Goal: Transaction & Acquisition: Purchase product/service

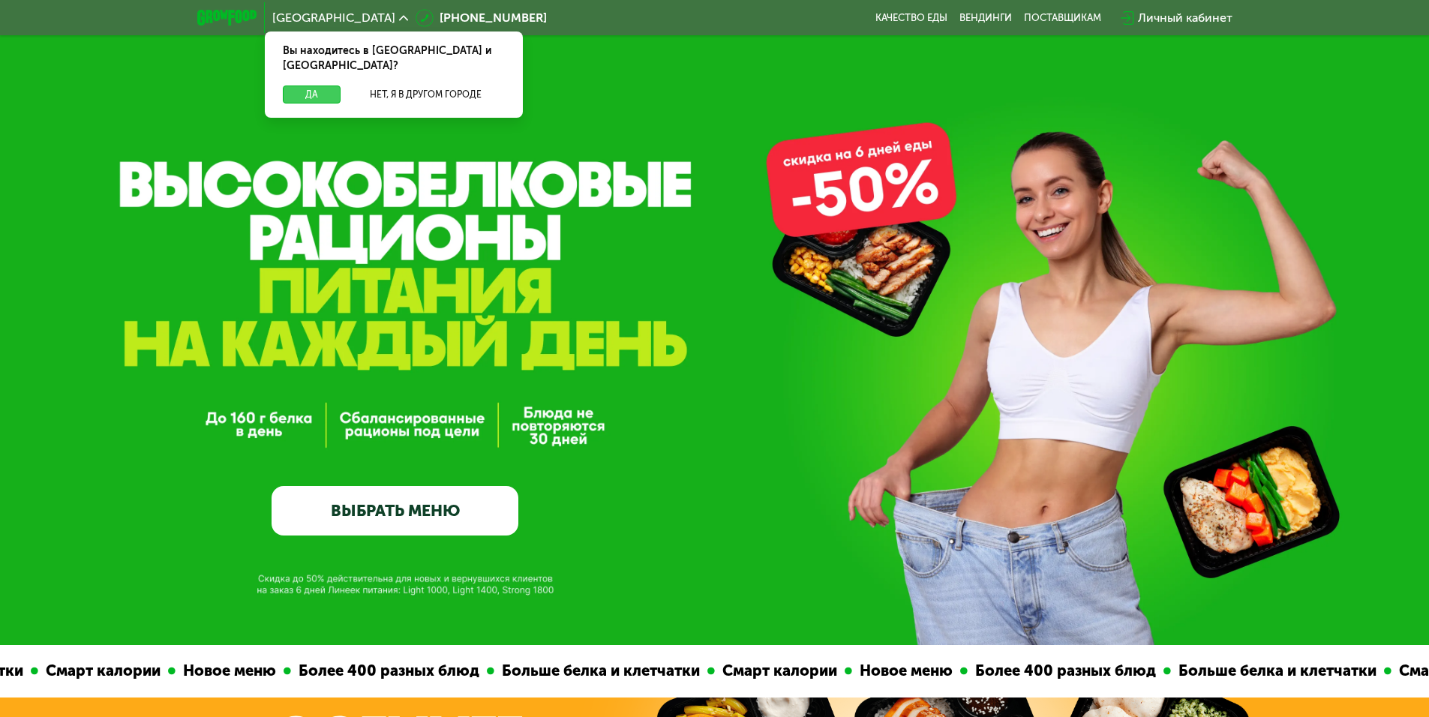
click at [315, 86] on button "Да" at bounding box center [312, 95] width 58 height 18
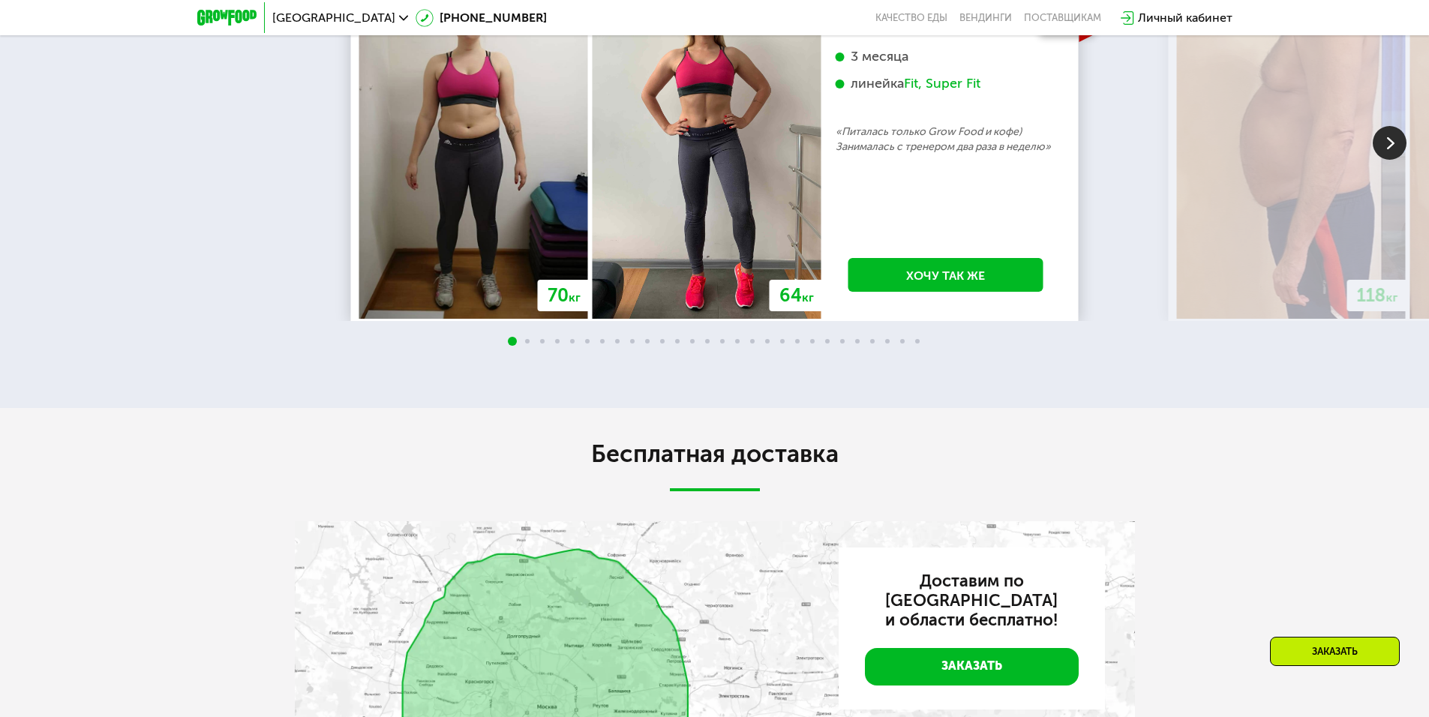
scroll to position [3300, 0]
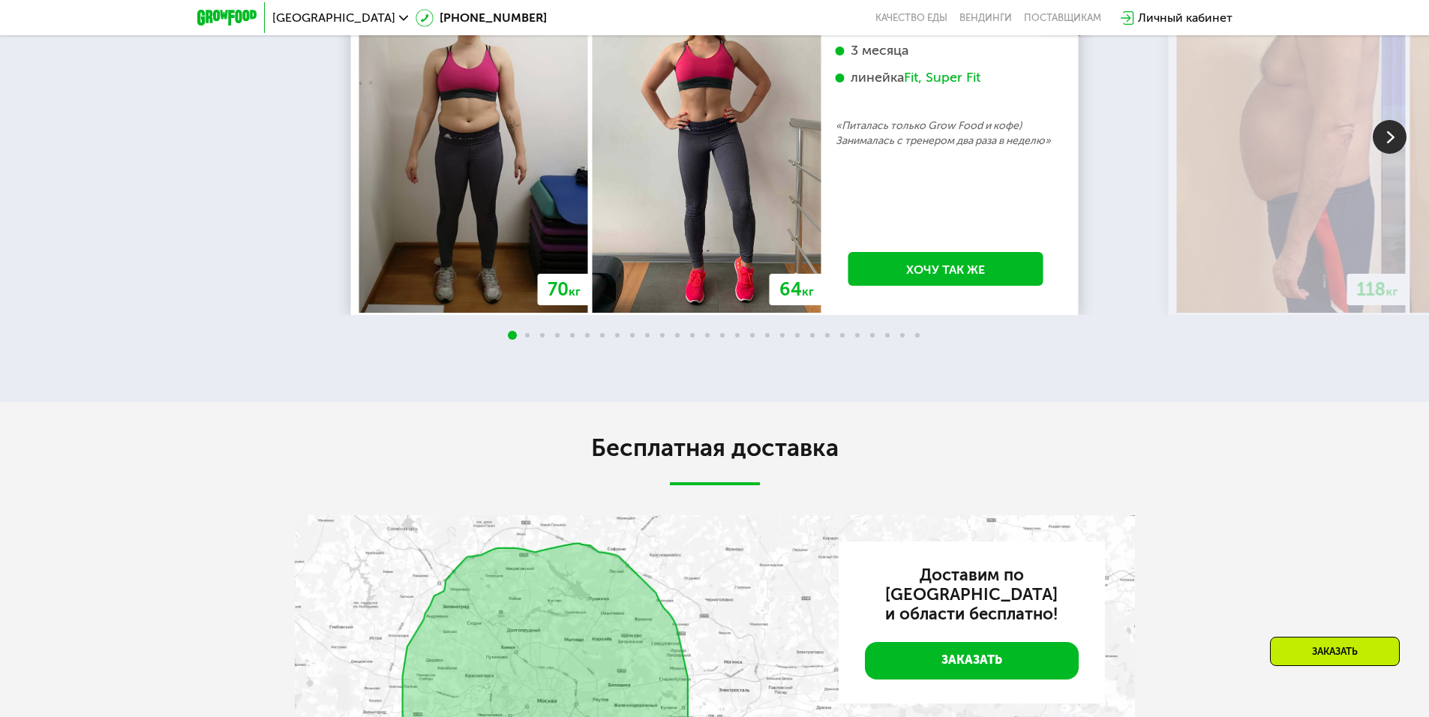
click at [1378, 154] on img at bounding box center [1390, 137] width 34 height 34
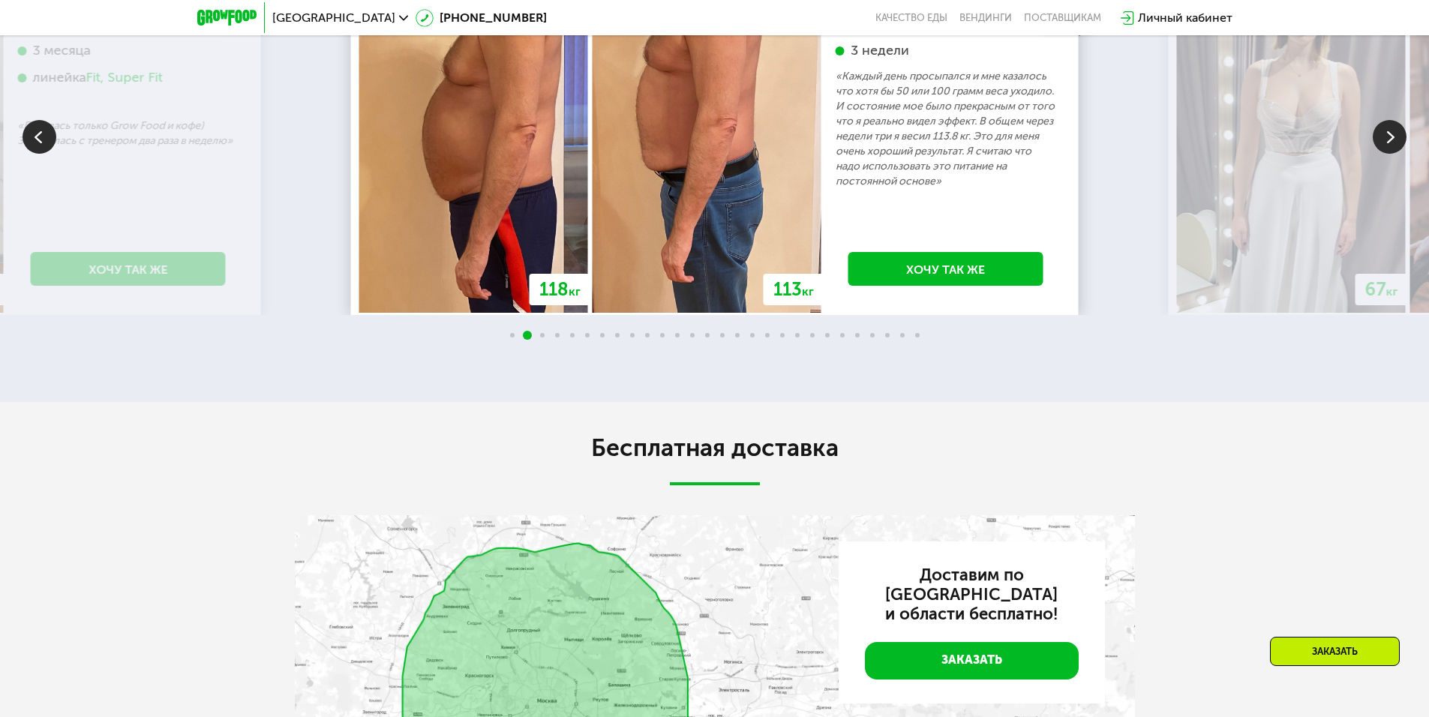
click at [1378, 154] on img at bounding box center [1390, 137] width 34 height 34
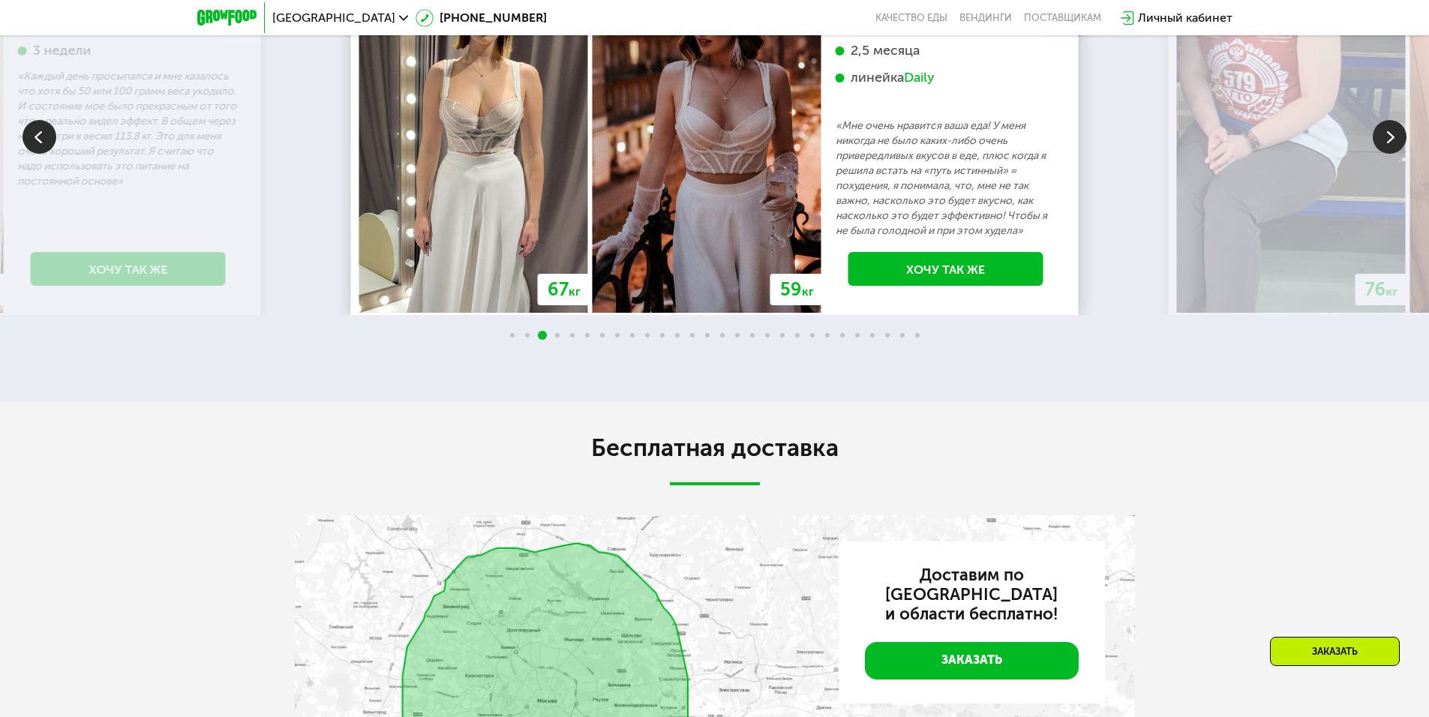
click at [1378, 154] on img at bounding box center [1390, 137] width 34 height 34
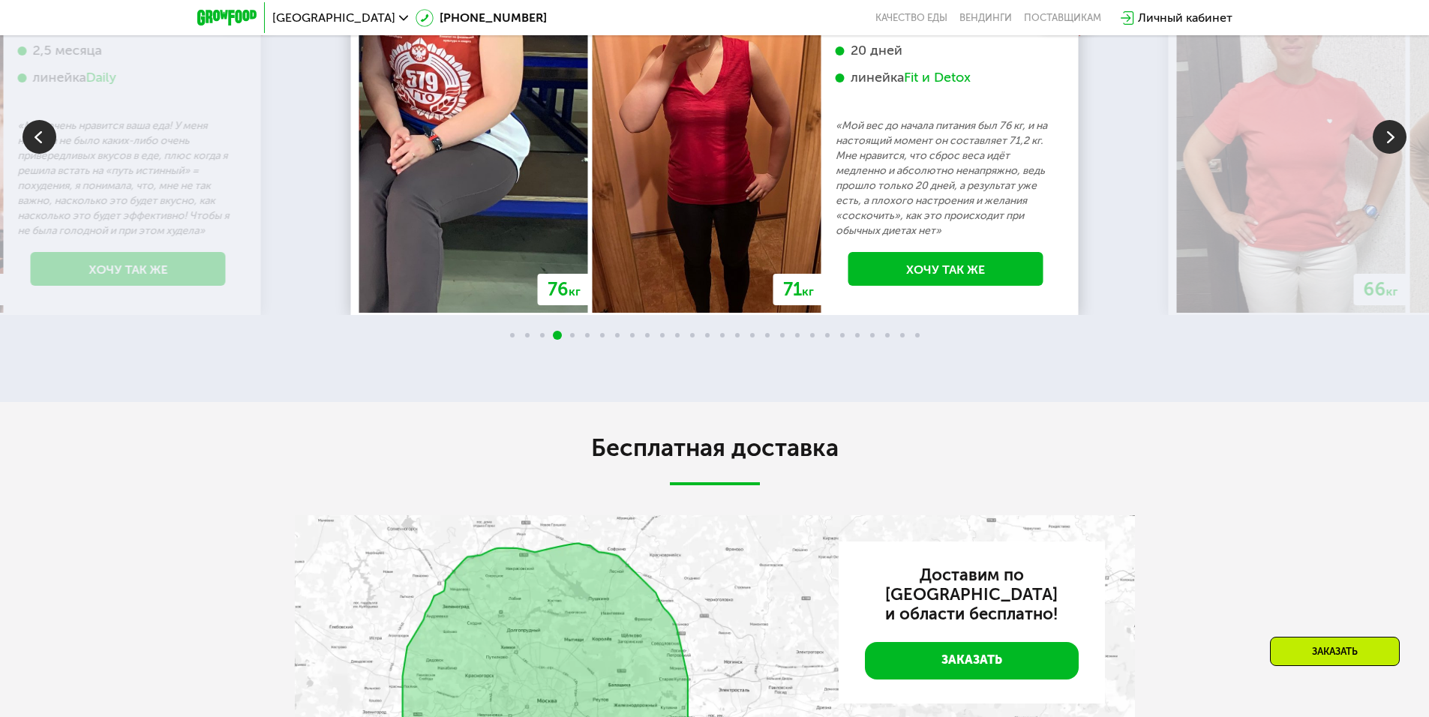
click at [1378, 154] on img at bounding box center [1390, 137] width 34 height 34
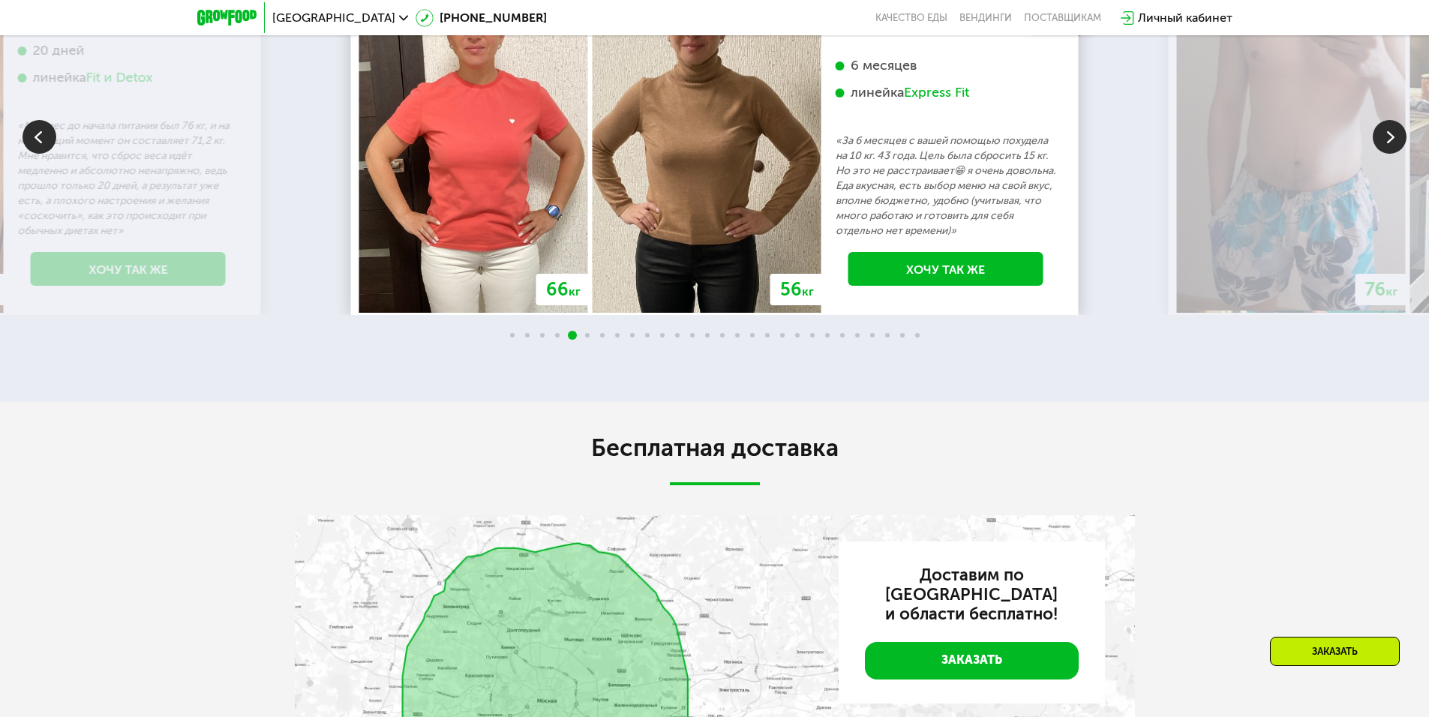
click at [1378, 154] on img at bounding box center [1390, 137] width 34 height 34
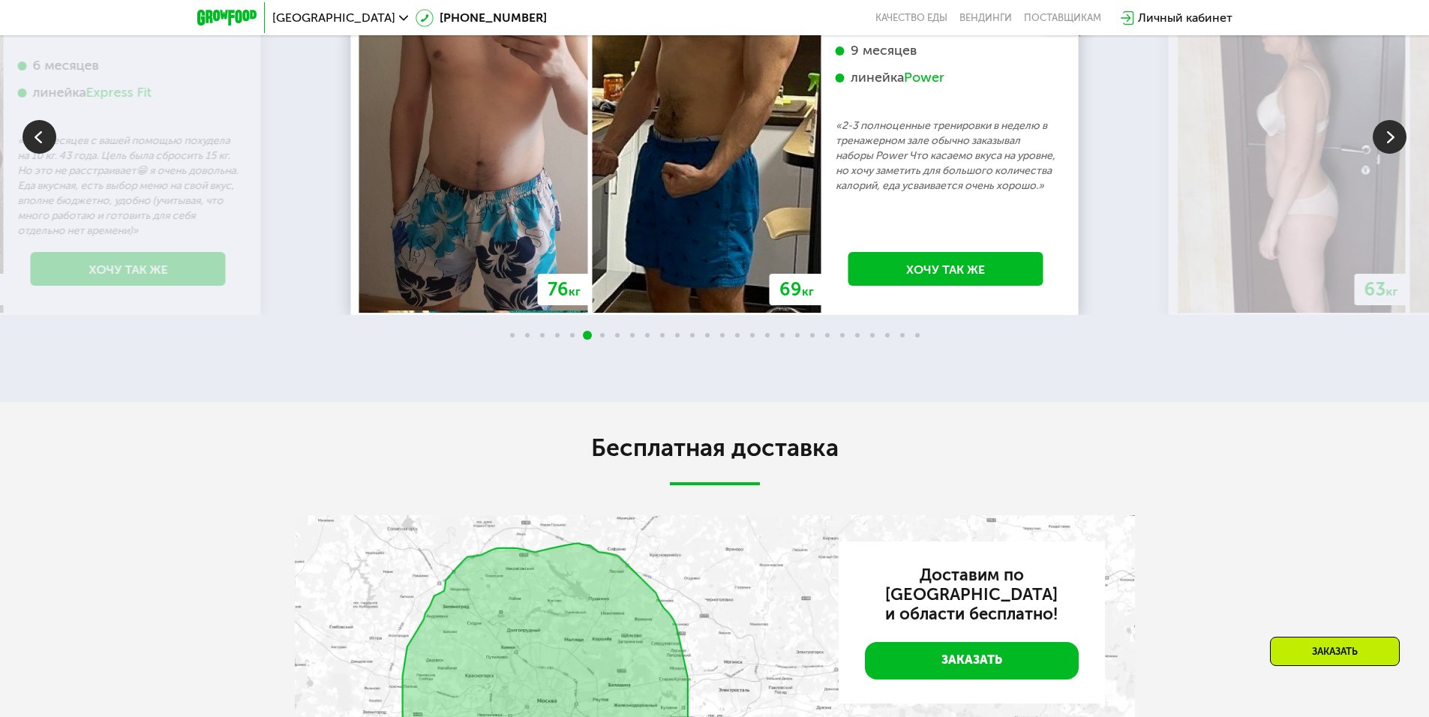
click at [1378, 154] on img at bounding box center [1390, 137] width 34 height 34
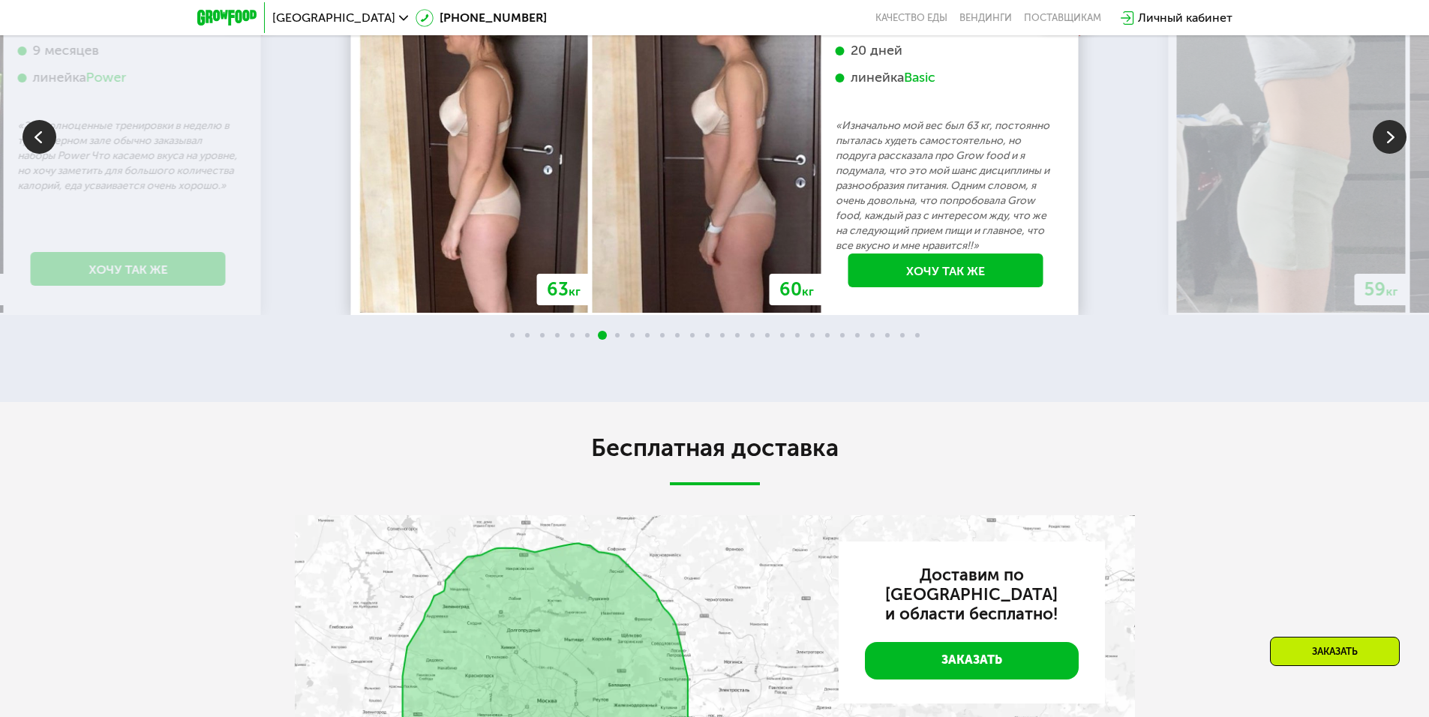
click at [1378, 154] on img at bounding box center [1390, 137] width 34 height 34
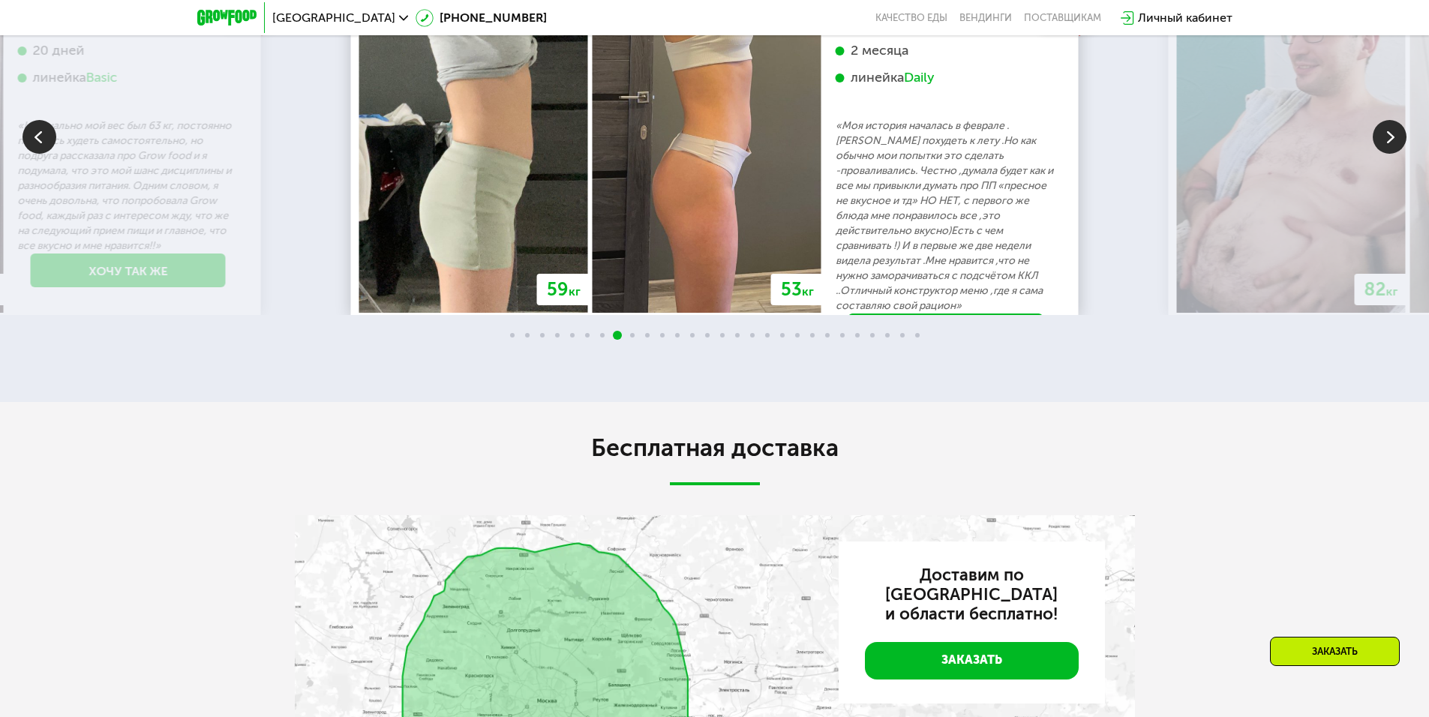
click at [1378, 154] on img at bounding box center [1390, 137] width 34 height 34
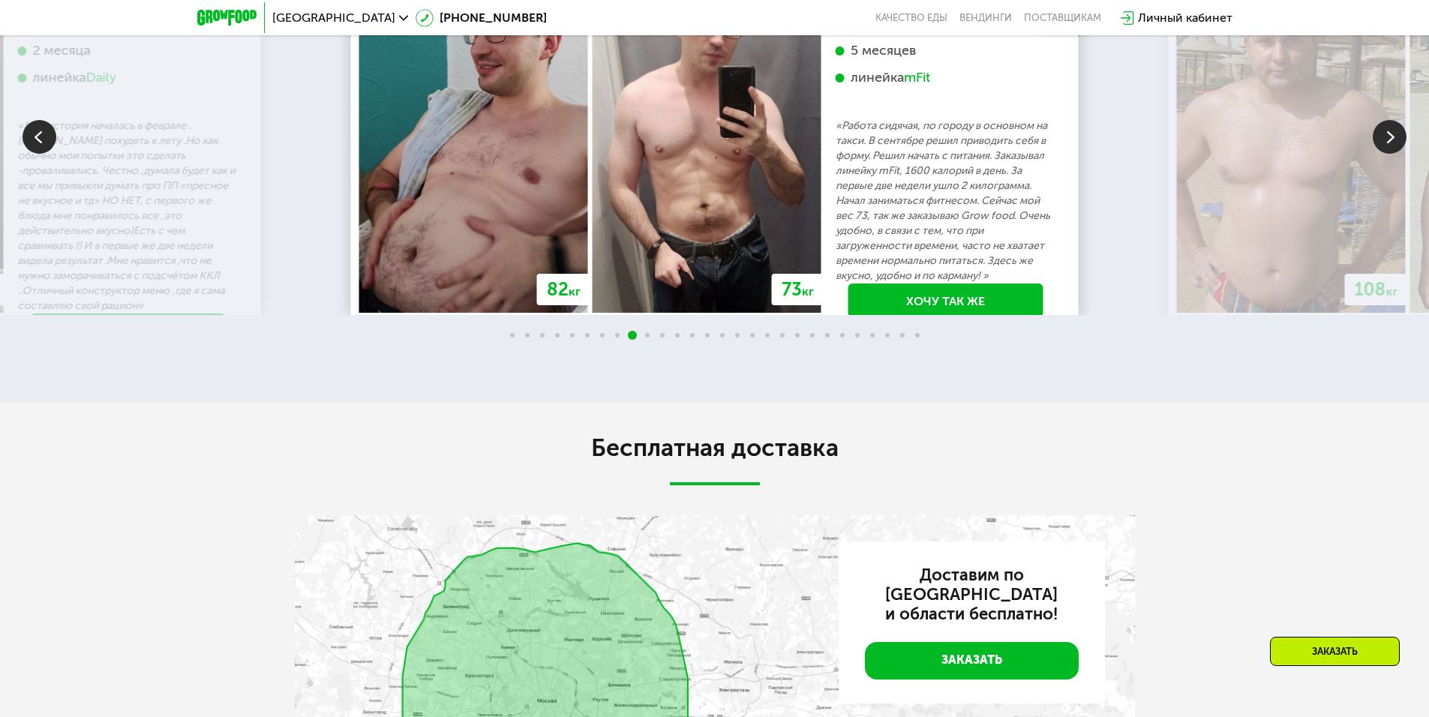
click at [1378, 154] on img at bounding box center [1390, 137] width 34 height 34
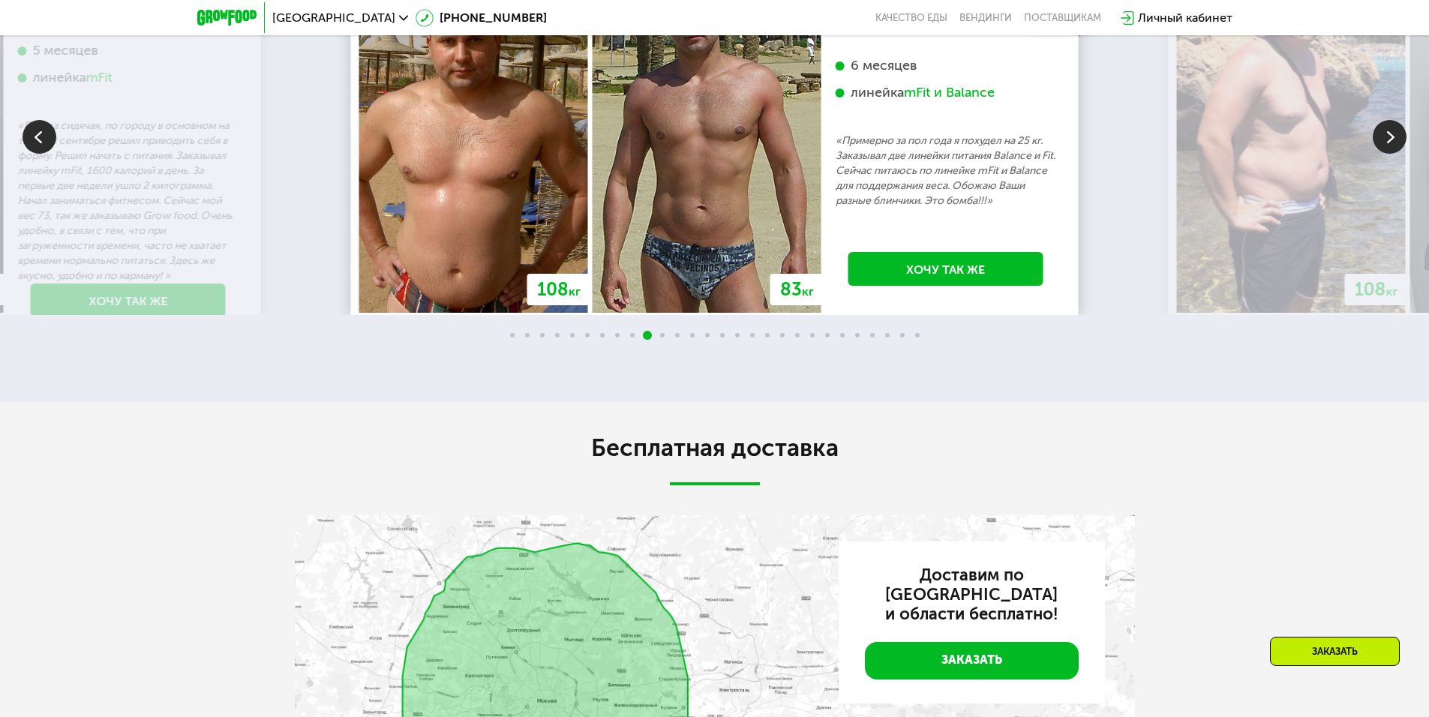
click at [1378, 154] on img at bounding box center [1390, 137] width 34 height 34
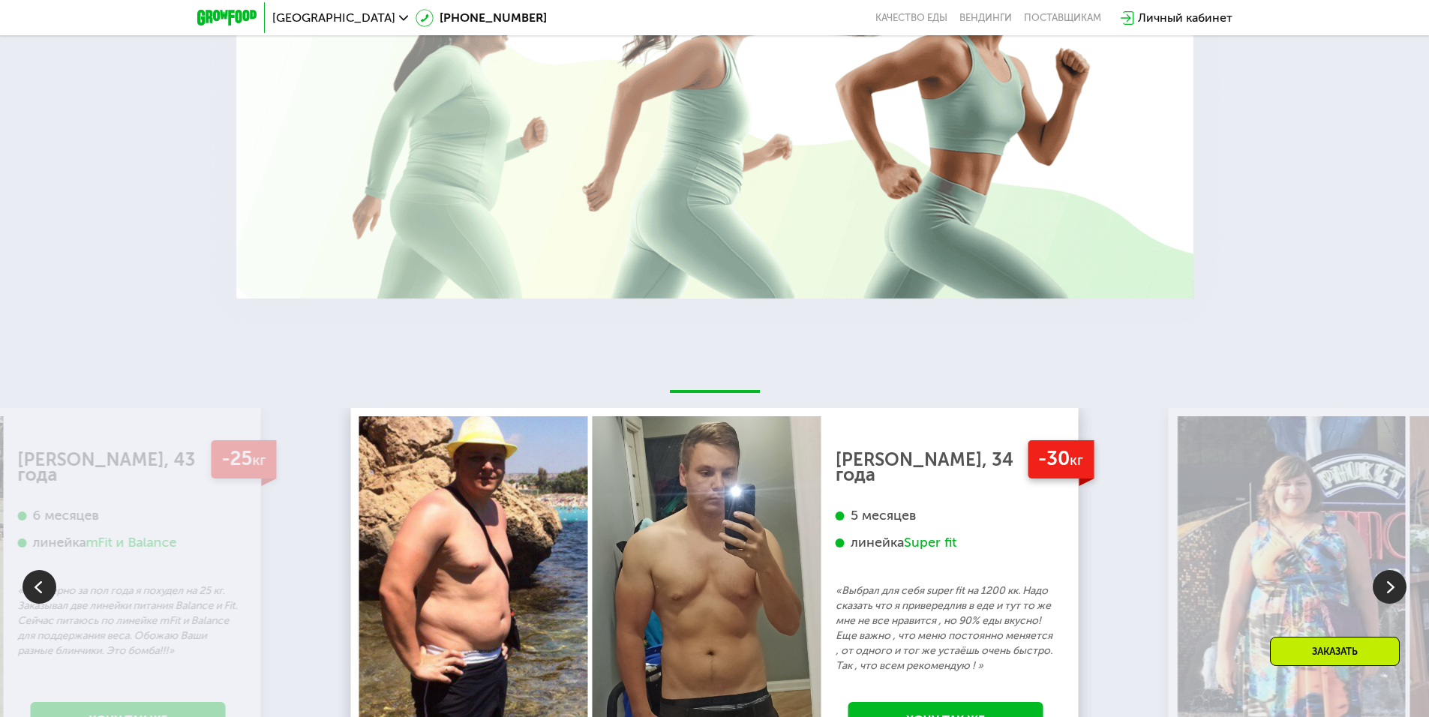
drag, startPoint x: 1428, startPoint y: 361, endPoint x: 1439, endPoint y: 278, distance: 84.0
click at [1429, 278] on html "Москва [PHONE_NUMBER] Качество еды [PERSON_NAME] поставщикам Личный кабинет Gro…" at bounding box center [714, 0] width 1429 height 5701
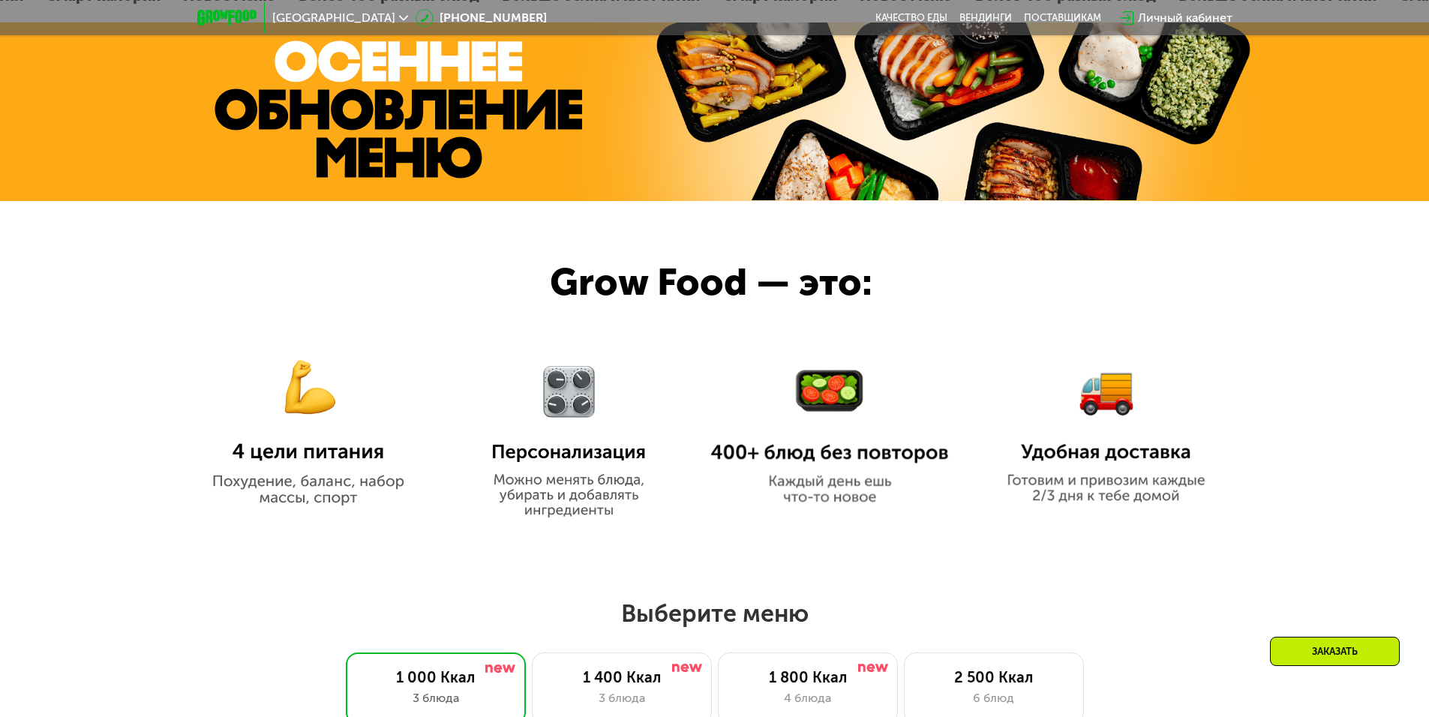
scroll to position [1023, 0]
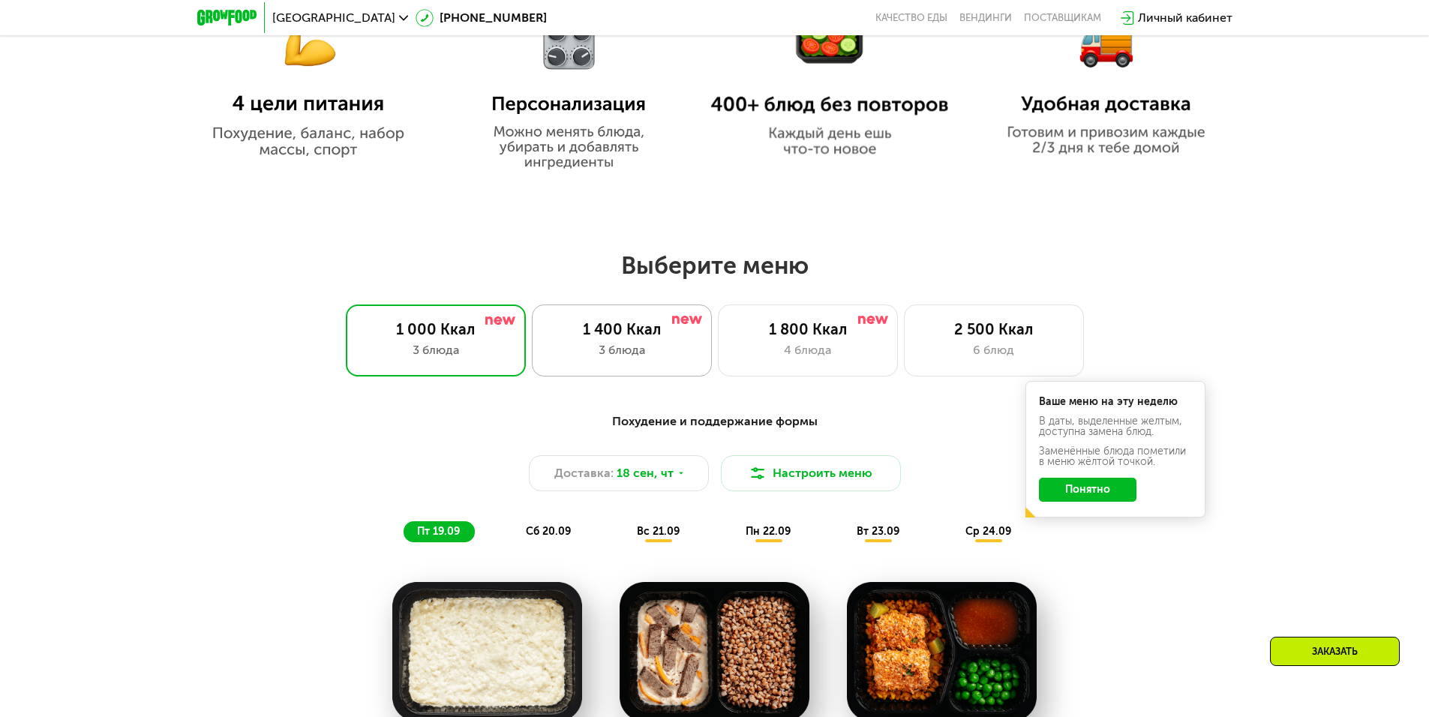
click at [669, 338] on div "1 400 Ккал" at bounding box center [622, 329] width 149 height 18
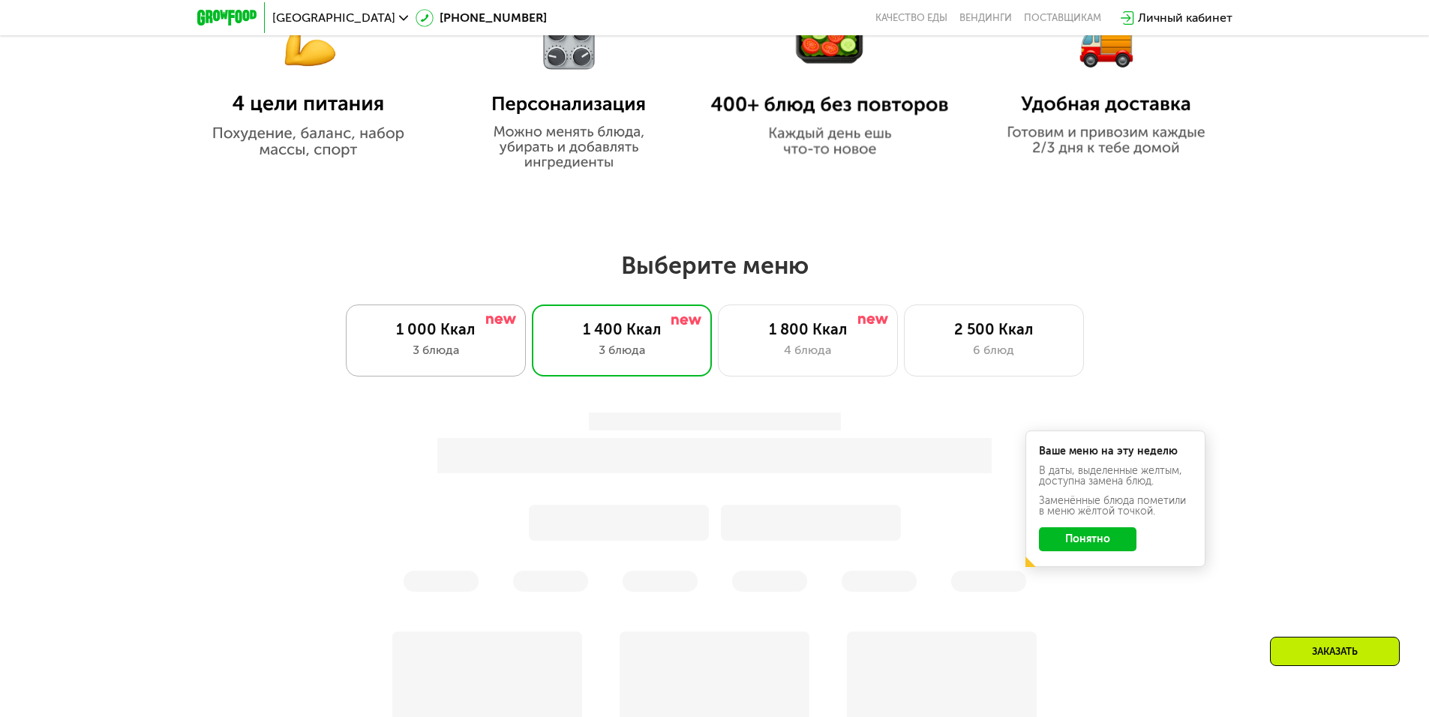
click at [481, 365] on div "1 000 Ккал 3 блюда" at bounding box center [436, 341] width 180 height 72
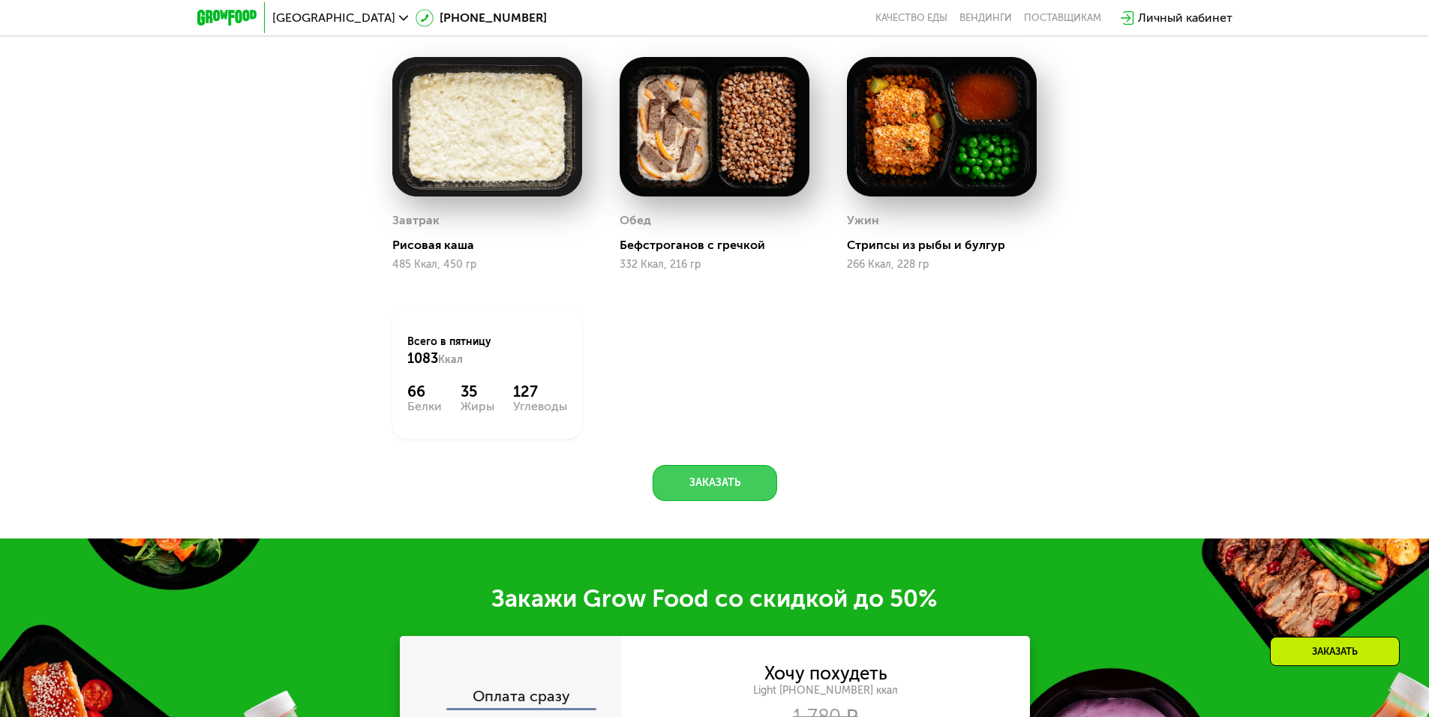
click at [704, 497] on button "Заказать" at bounding box center [715, 483] width 125 height 36
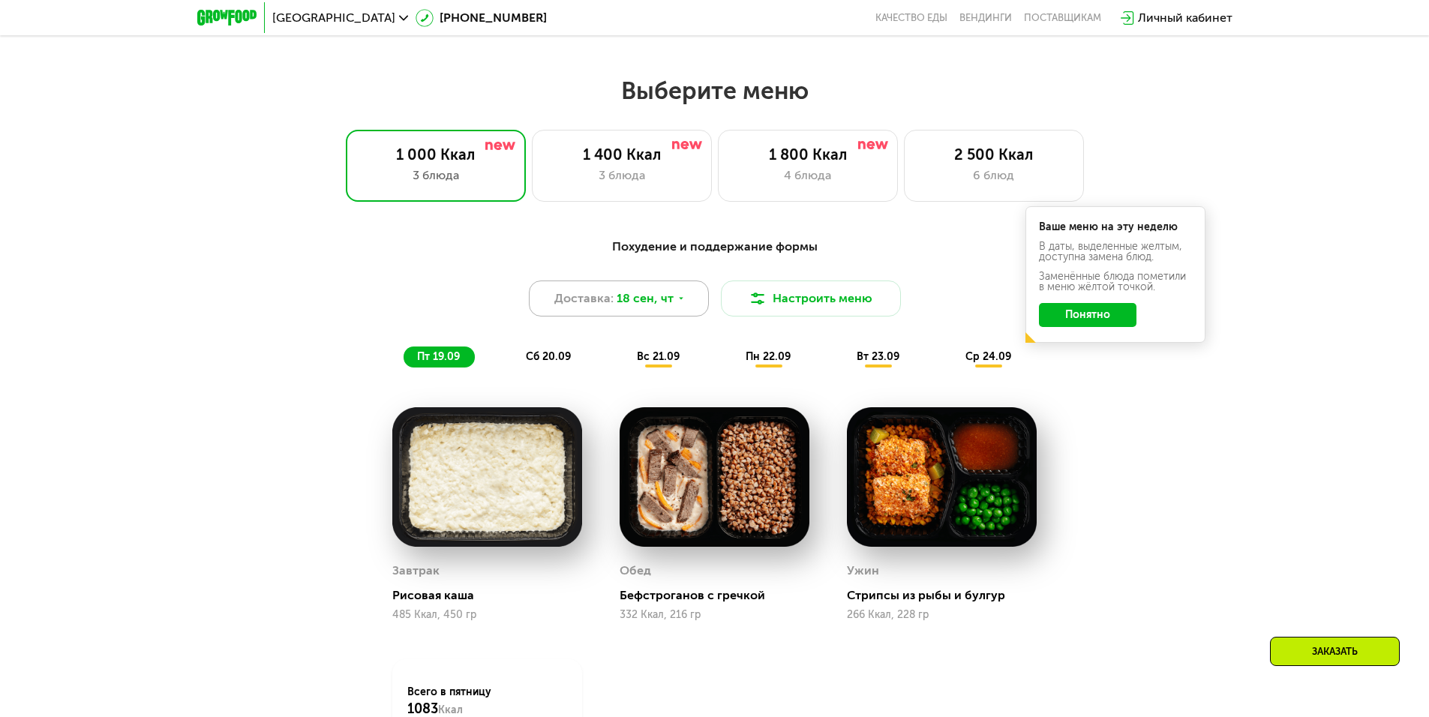
scroll to position [1192, 0]
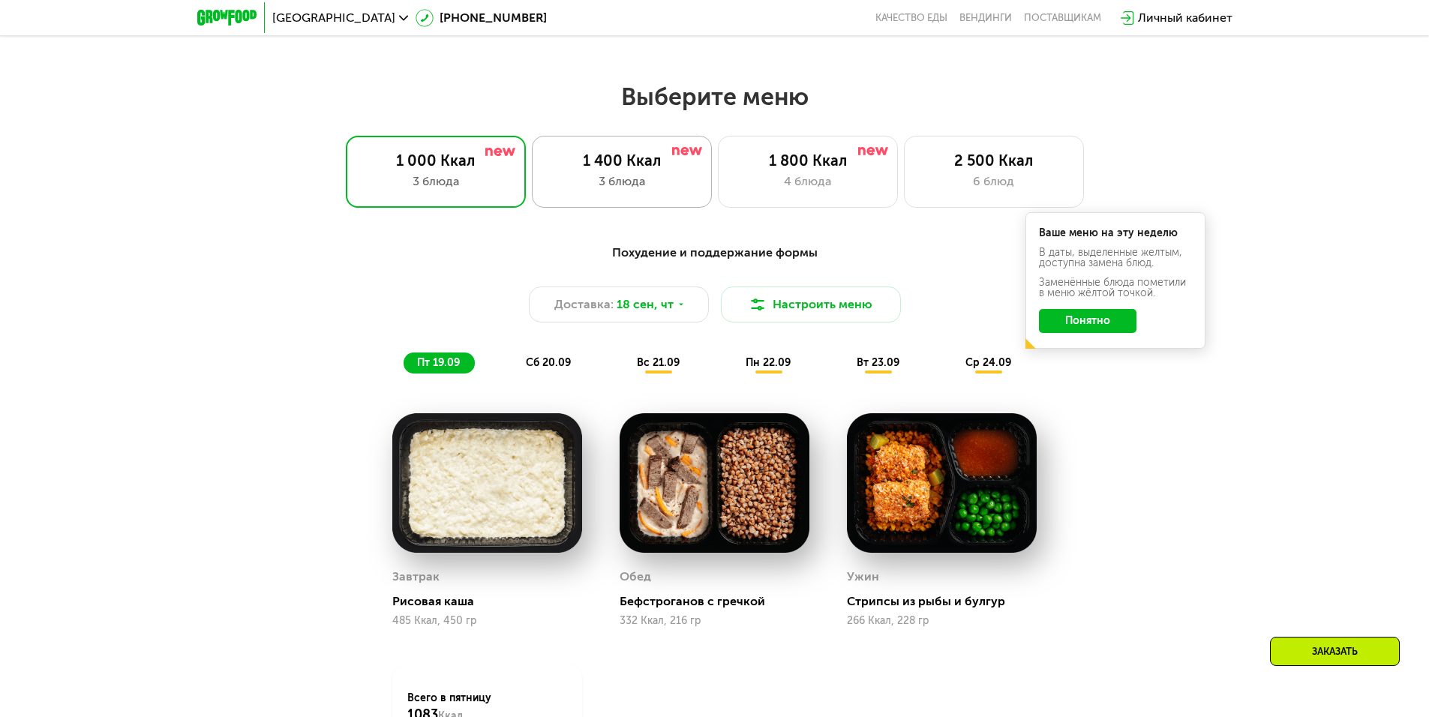
click at [672, 191] on div "3 блюда" at bounding box center [622, 182] width 149 height 18
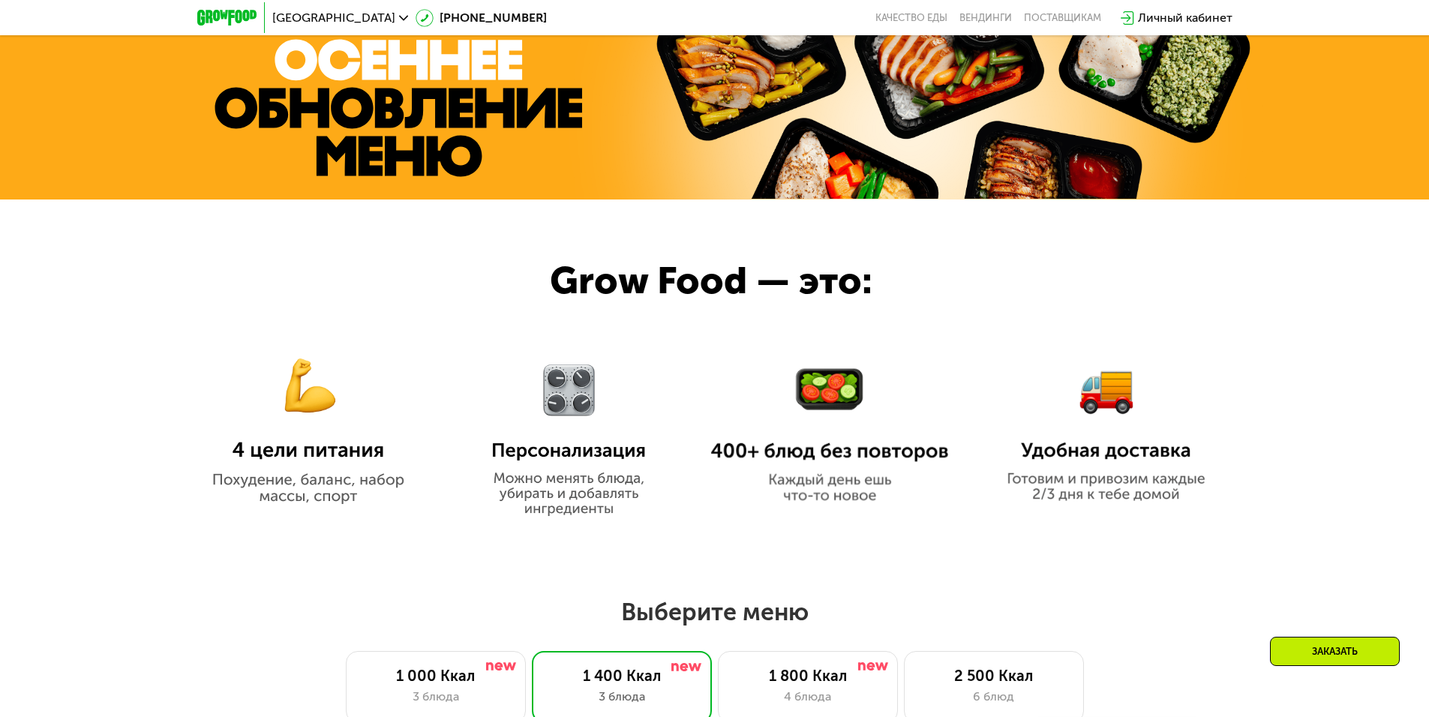
scroll to position [442, 0]
